Goal: Find specific page/section: Find specific page/section

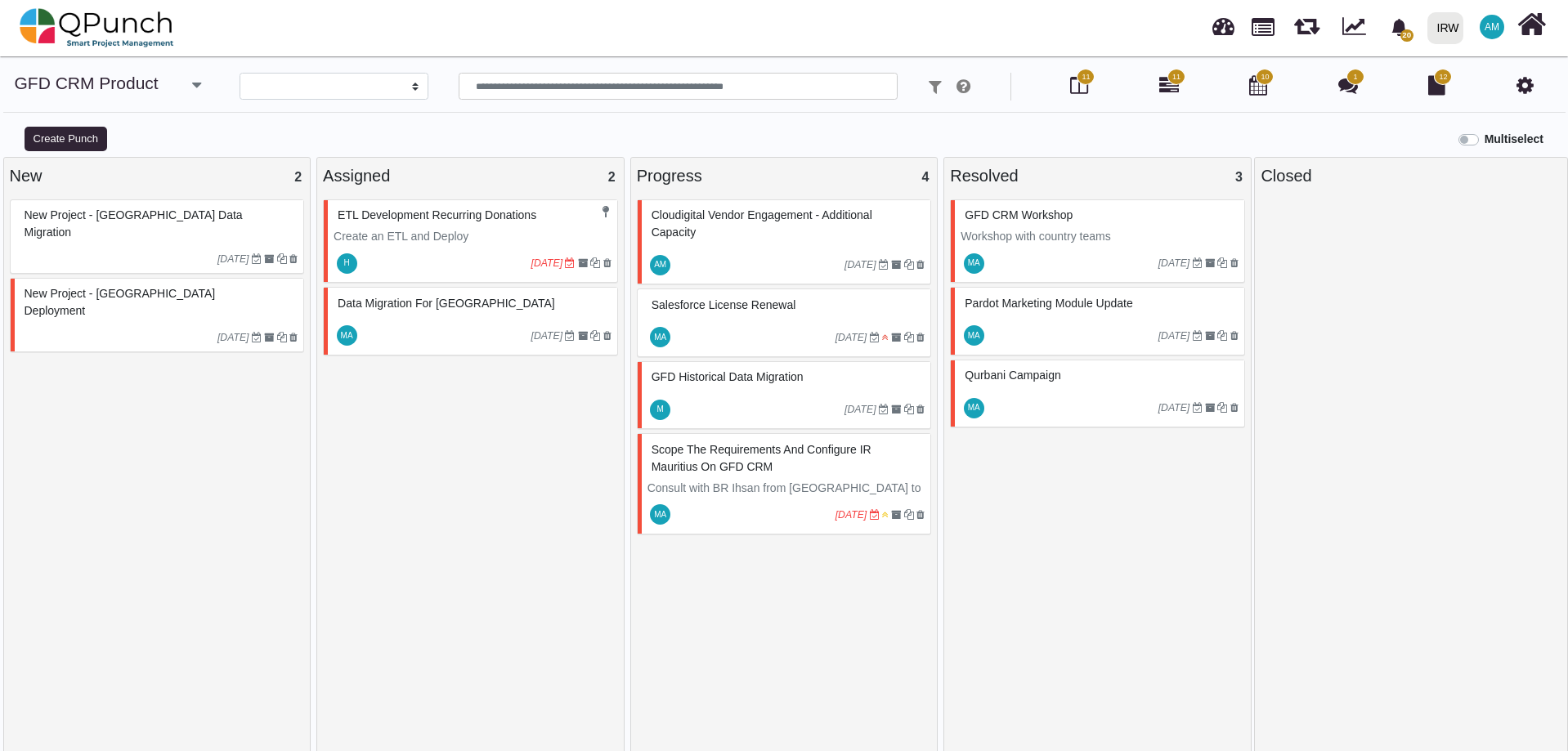
select select
click at [425, 572] on div "ETL Development Recurring Donations Create an ETL and Deploy H 30-06-2025 Data …" at bounding box center [470, 478] width 295 height 558
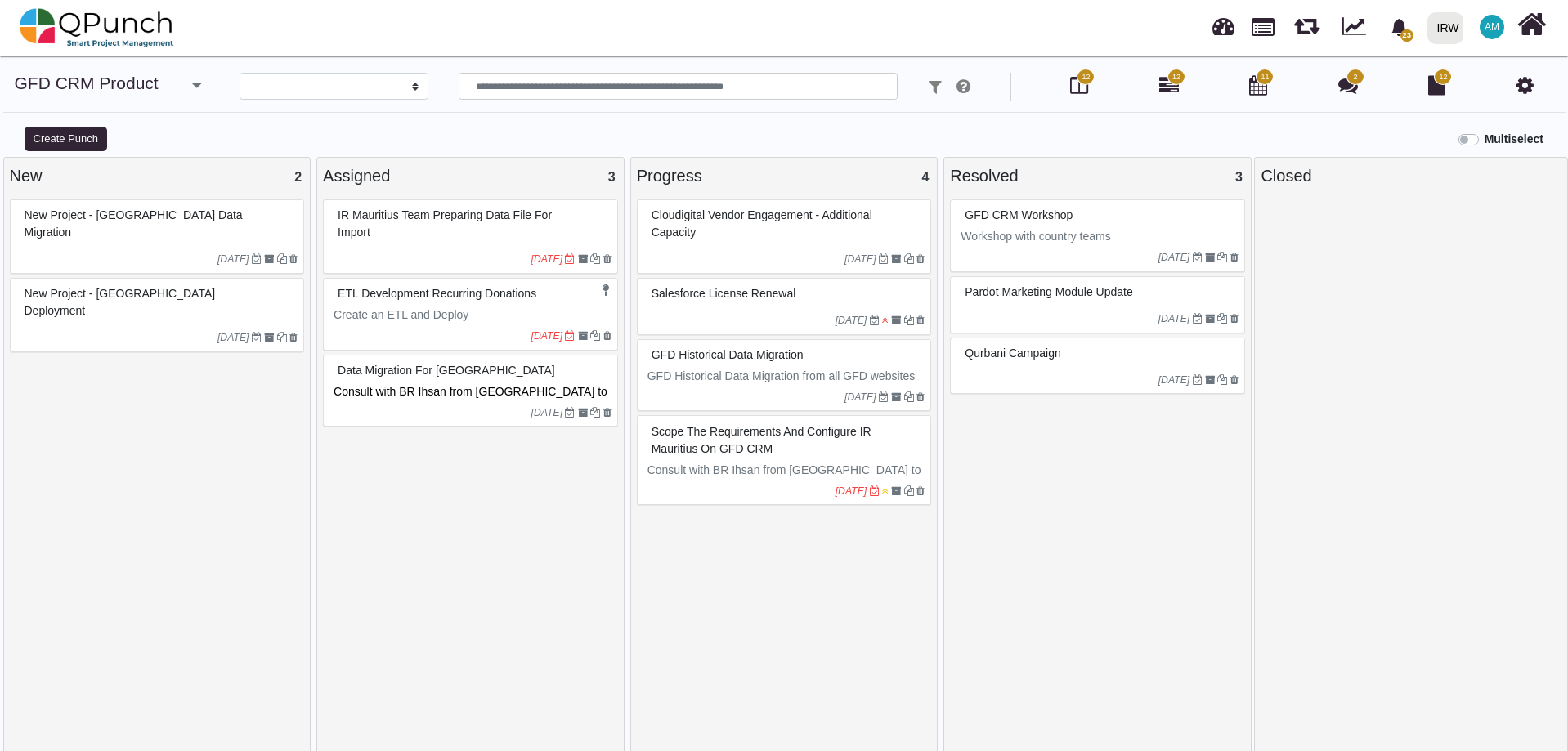
select select
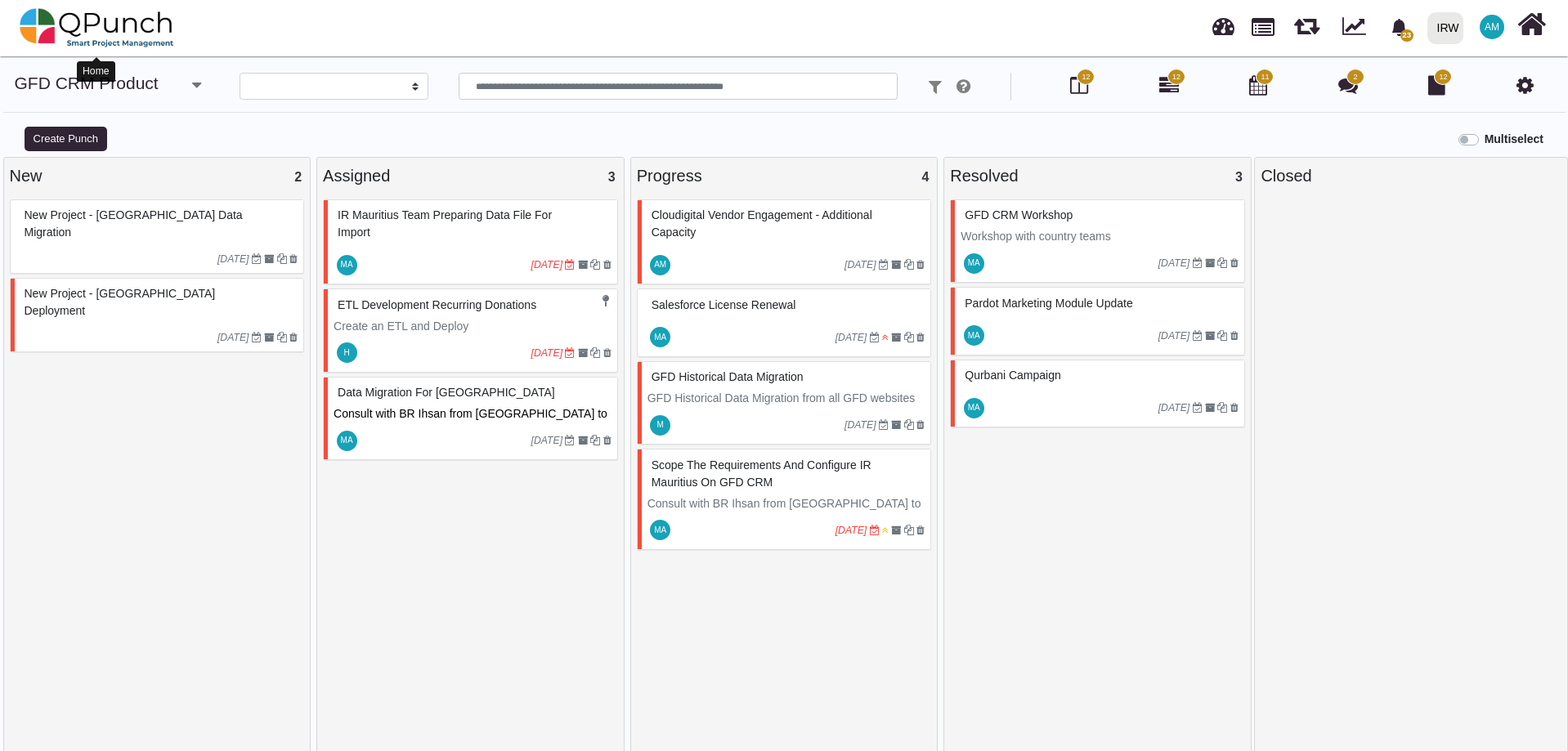
click at [126, 17] on img at bounding box center [97, 28] width 155 height 49
